Goal: Navigation & Orientation: Find specific page/section

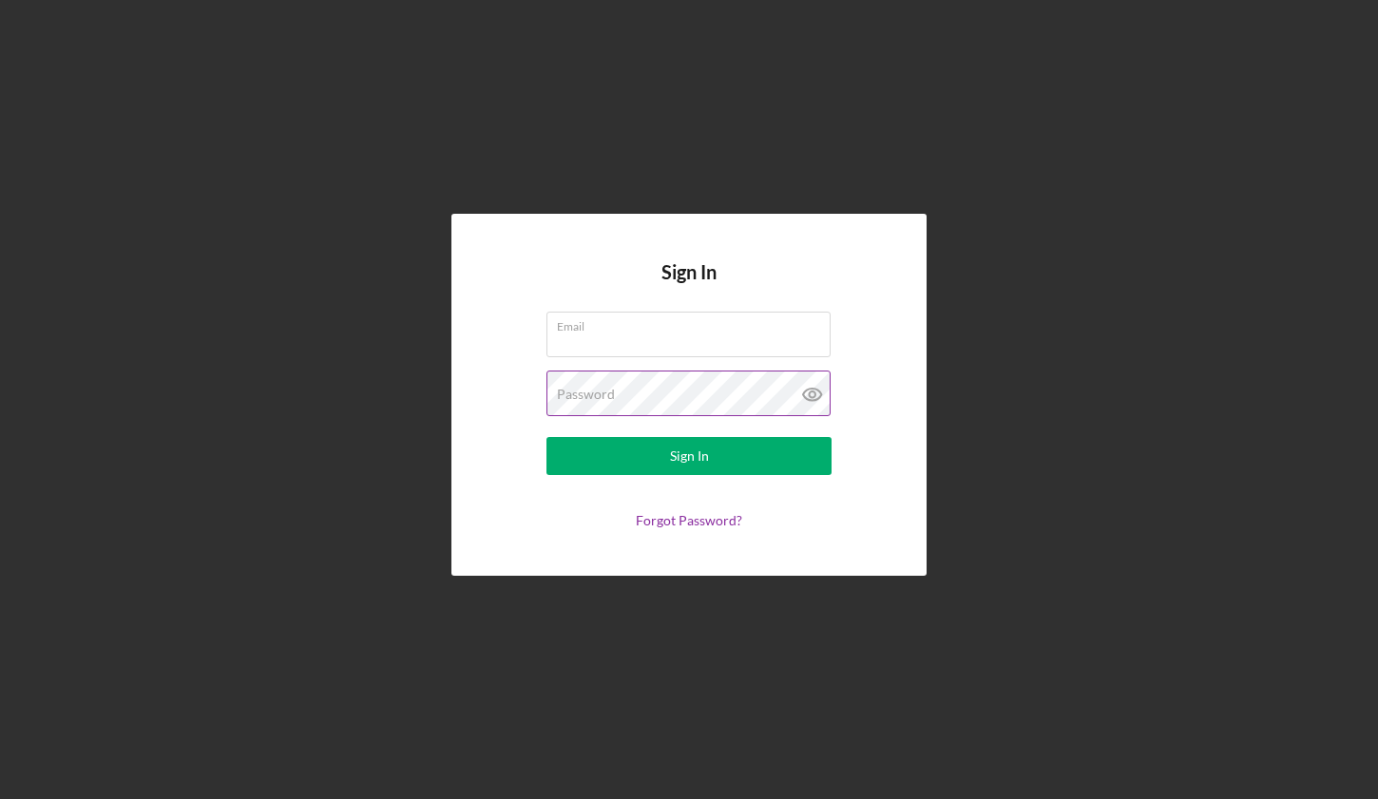
type input "[EMAIL_ADDRESS][DOMAIN_NAME]"
click at [812, 392] on icon at bounding box center [813, 395] width 48 height 48
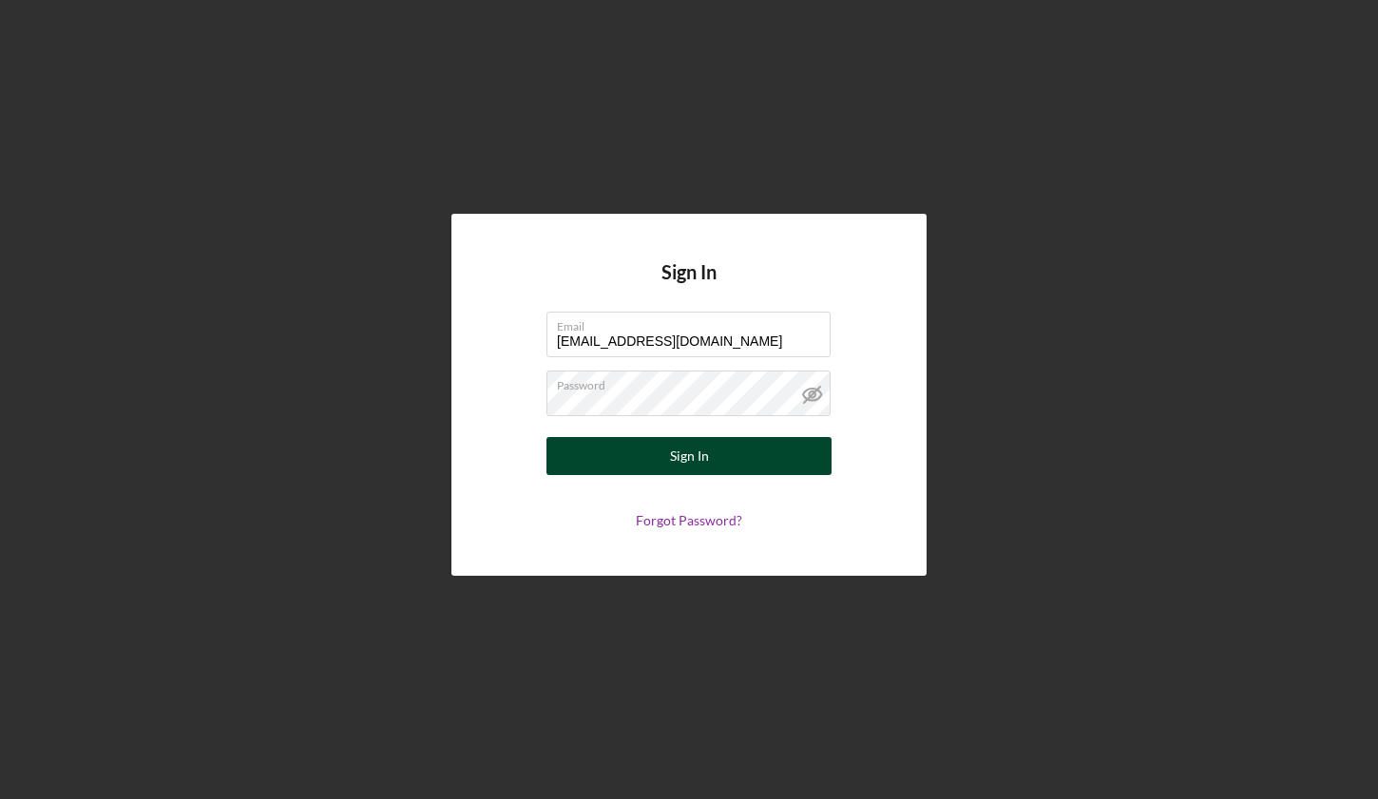
click at [578, 459] on button "Sign In" at bounding box center [688, 456] width 285 height 38
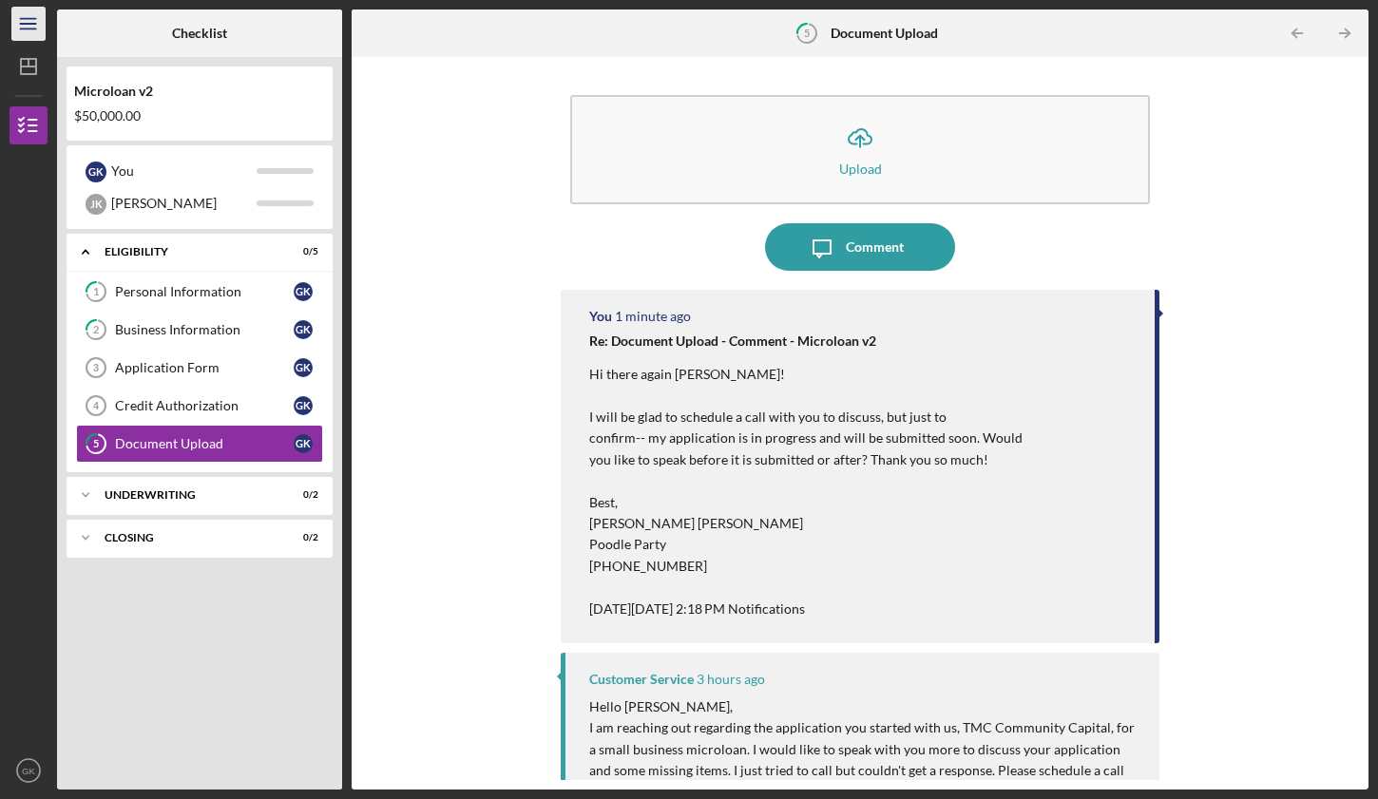
click at [29, 29] on line "button" at bounding box center [27, 29] width 15 height 0
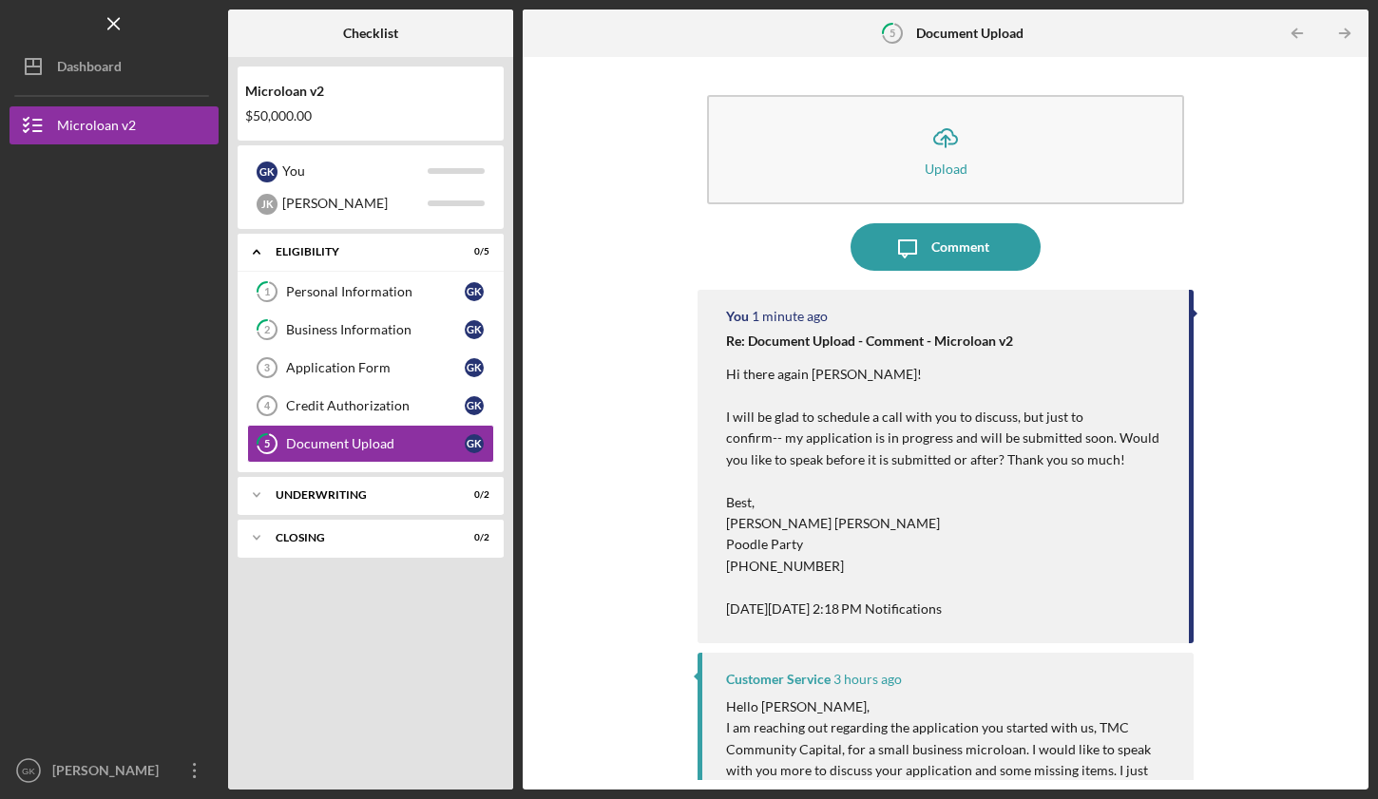
click at [97, 90] on nav "Logo-Reversed Created with Sketch. Icon/Menu Close Icon/Dashboard Dashboard Mic…" at bounding box center [119, 394] width 219 height 789
click at [100, 73] on div "Dashboard" at bounding box center [89, 69] width 65 height 43
